Goal: Task Accomplishment & Management: Use online tool/utility

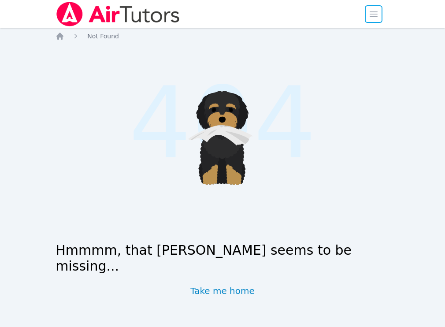
click at [369, 19] on span "button" at bounding box center [373, 13] width 19 height 19
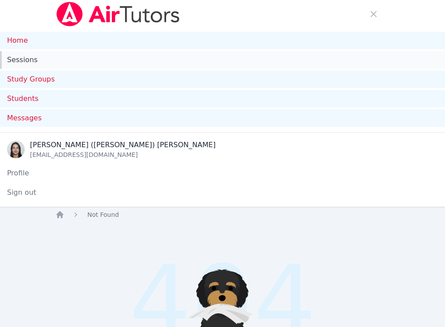
click at [92, 65] on link "Sessions" at bounding box center [222, 60] width 445 height 18
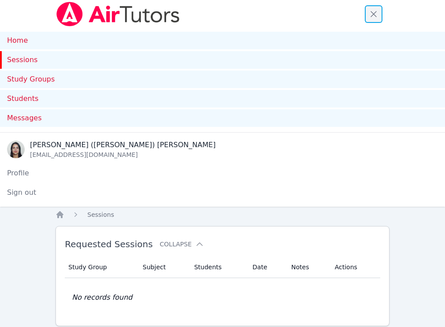
click at [372, 14] on span "button" at bounding box center [373, 13] width 19 height 19
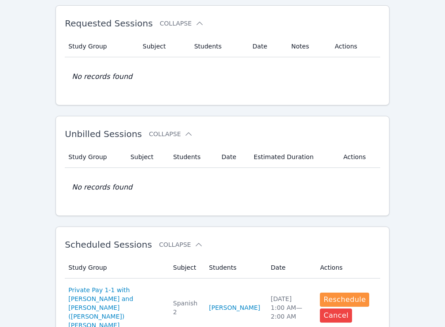
scroll to position [129, 0]
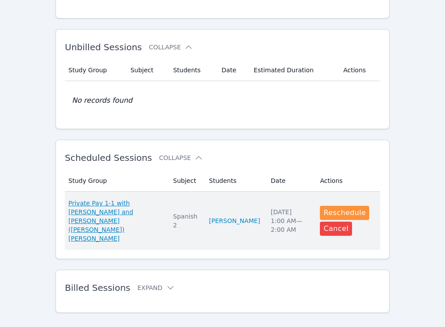
click at [163, 208] on span "Private Pay 1-1 with [PERSON_NAME] and [PERSON_NAME] ([PERSON_NAME]) [PERSON_NA…" at bounding box center [115, 221] width 94 height 44
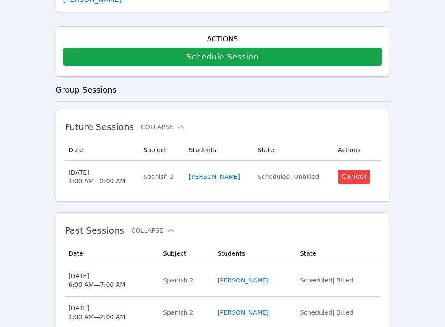
scroll to position [188, 0]
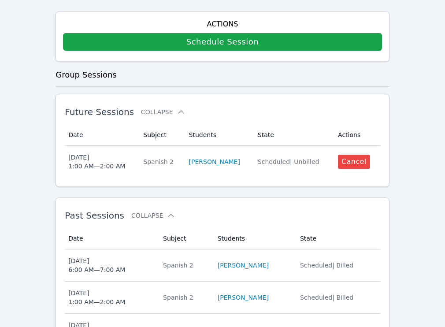
scroll to position [129, 0]
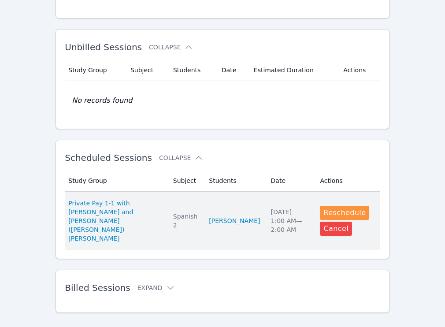
click at [181, 223] on td "Subject Spanish 2" at bounding box center [186, 221] width 36 height 58
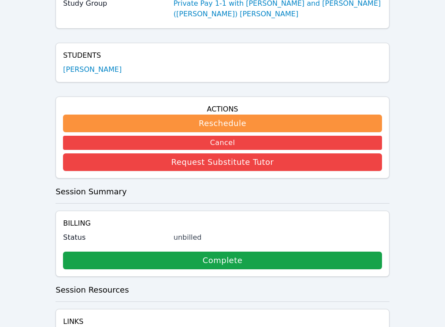
scroll to position [172, 0]
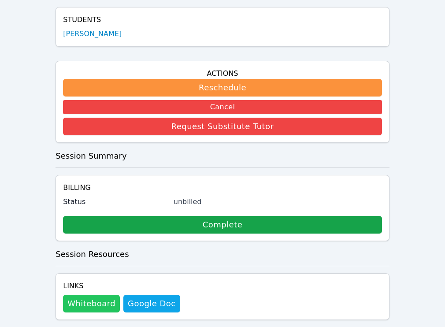
click at [91, 295] on button "Whiteboard" at bounding box center [91, 304] width 57 height 18
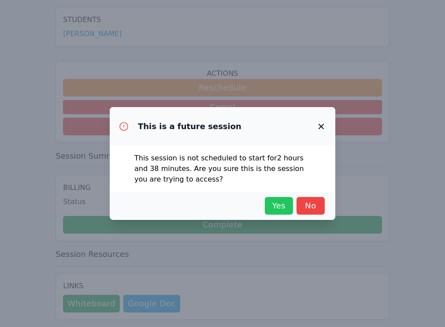
click at [283, 206] on span "Yes" at bounding box center [278, 206] width 19 height 12
